Goal: Information Seeking & Learning: Learn about a topic

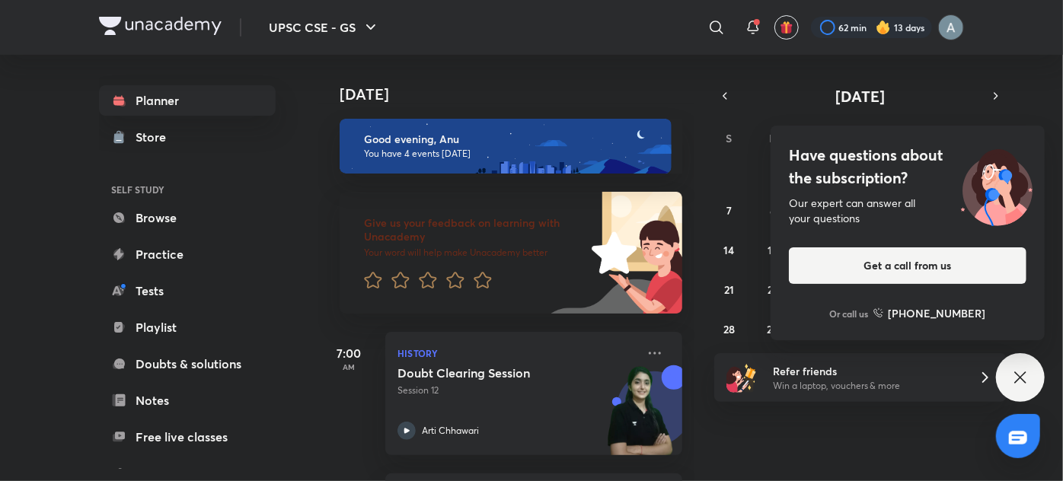
click at [1031, 375] on div "Have questions about the subscription? Our expert can answer all your questions…" at bounding box center [1020, 377] width 49 height 49
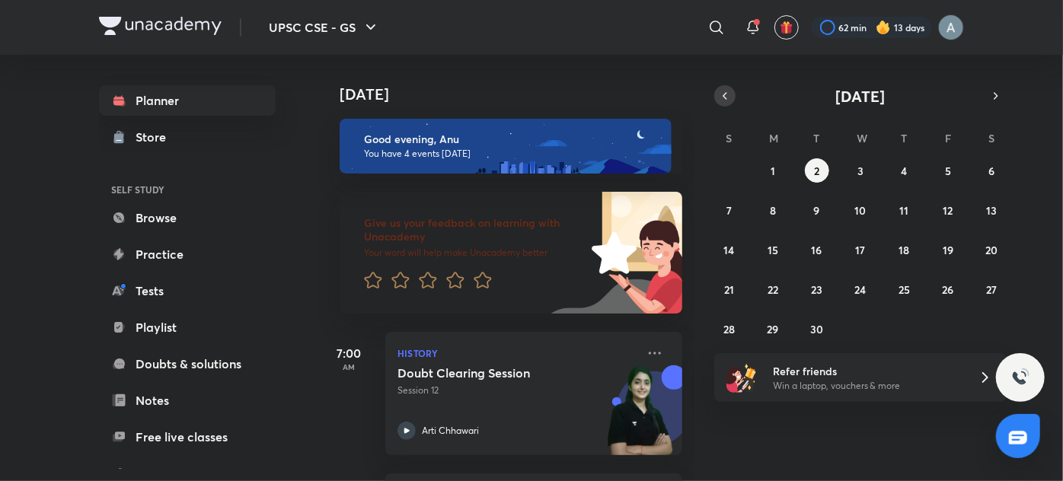
click at [729, 91] on icon "button" at bounding box center [725, 96] width 12 height 14
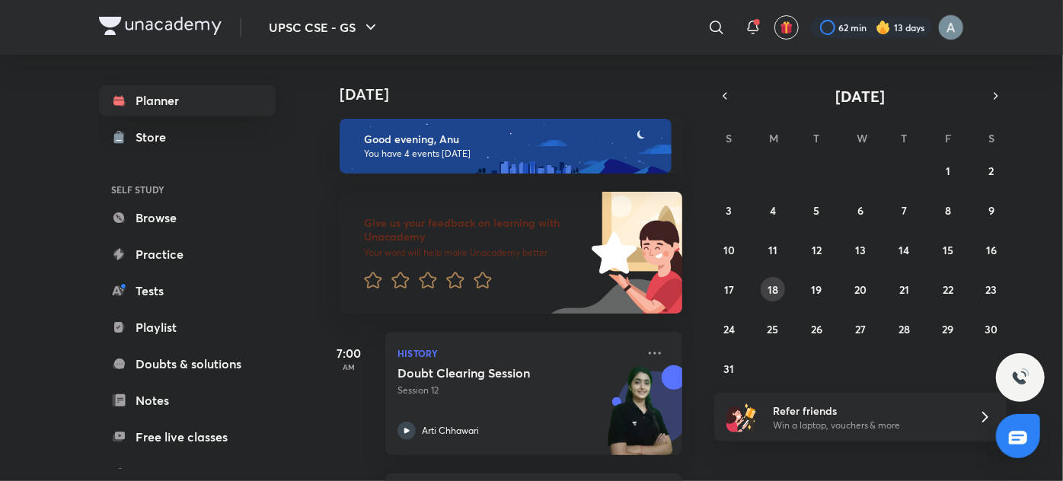
click at [777, 287] on abbr "18" at bounding box center [772, 289] width 11 height 14
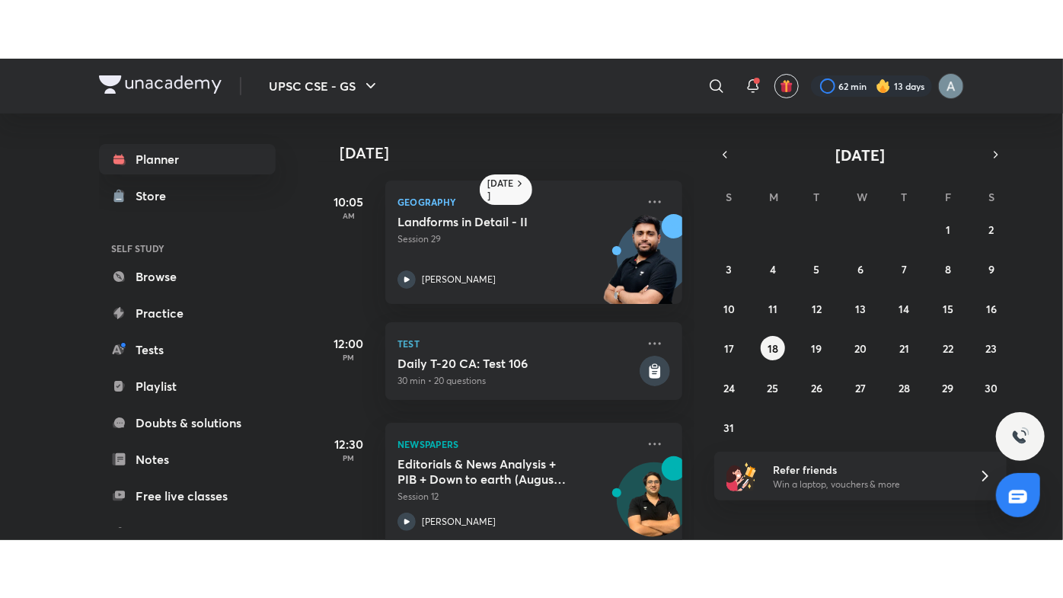
scroll to position [171, 0]
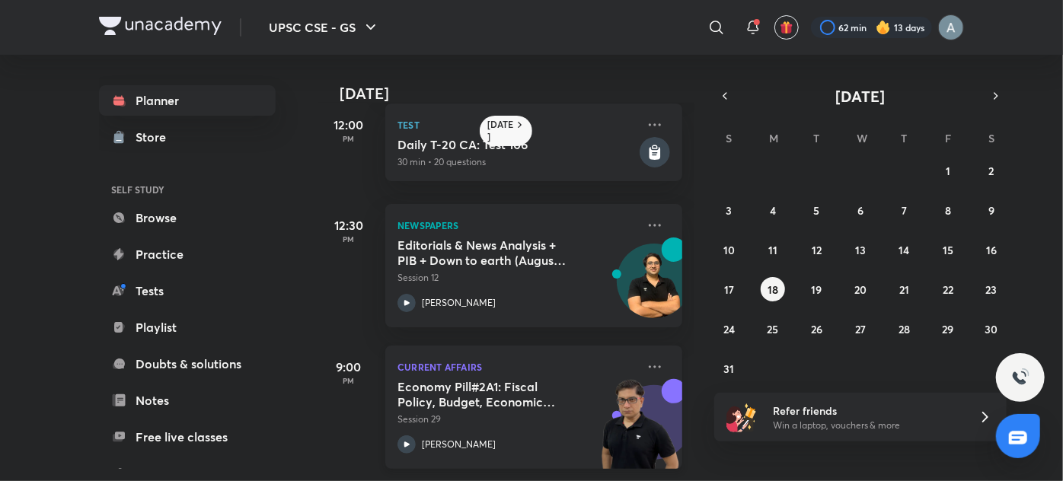
click at [505, 435] on div "[PERSON_NAME]" at bounding box center [516, 444] width 239 height 18
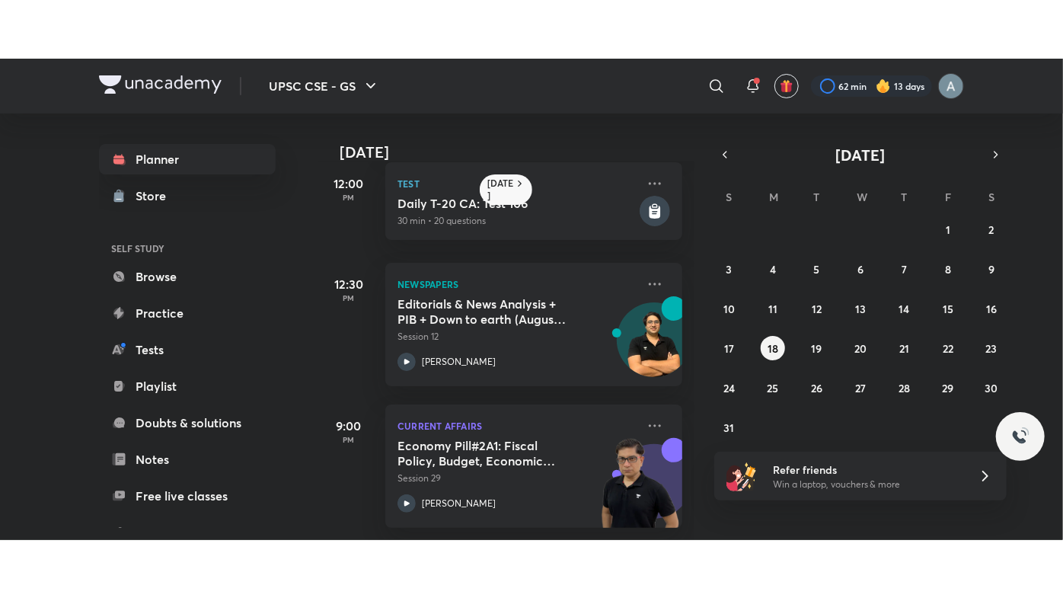
scroll to position [53, 0]
